Goal: Task Accomplishment & Management: Manage account settings

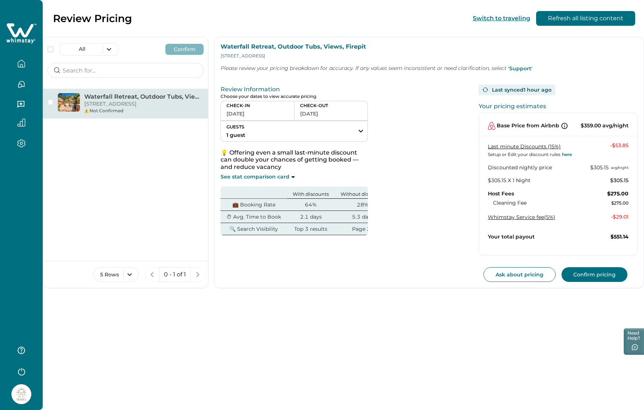
scroll to position [0, 13]
click at [597, 278] on button "Confirm pricing" at bounding box center [594, 274] width 66 height 15
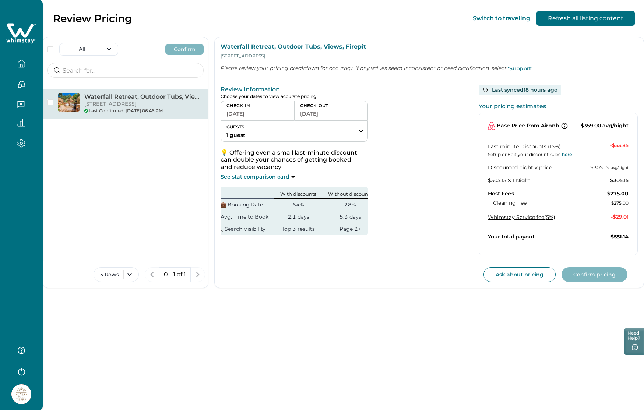
click at [116, 108] on p "[STREET_ADDRESS]" at bounding box center [143, 103] width 119 height 7
click at [20, 66] on icon "button" at bounding box center [21, 64] width 8 height 8
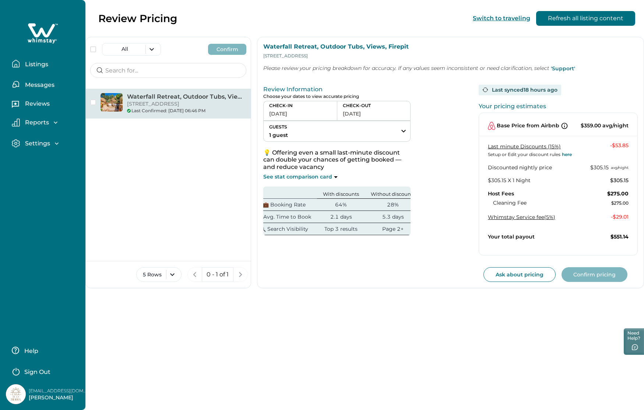
click at [36, 65] on p "Listings" at bounding box center [35, 64] width 25 height 7
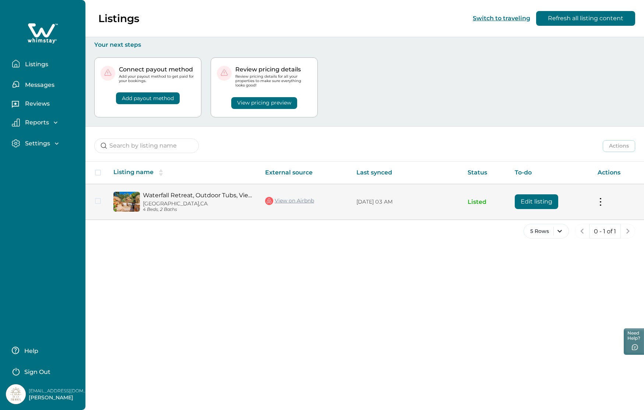
click at [198, 212] on td "Waterfall Retreat, Outdoor Tubs, Views, [GEOGRAPHIC_DATA], [GEOGRAPHIC_DATA] 4 …" at bounding box center [183, 202] width 152 height 36
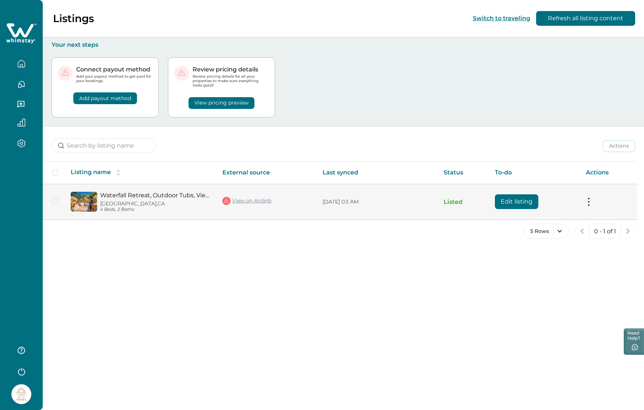
click at [90, 204] on img at bounding box center [84, 202] width 27 height 20
click at [112, 193] on link "Waterfall Retreat, Outdoor Tubs, Views, Firepit" at bounding box center [155, 195] width 110 height 7
